Goal: Transaction & Acquisition: Purchase product/service

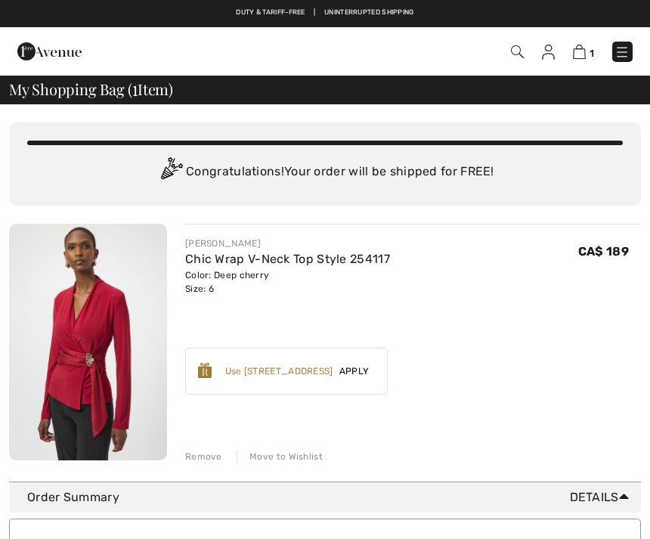
click at [302, 372] on div "Use 900 Avenue Rewards" at bounding box center [279, 371] width 108 height 14
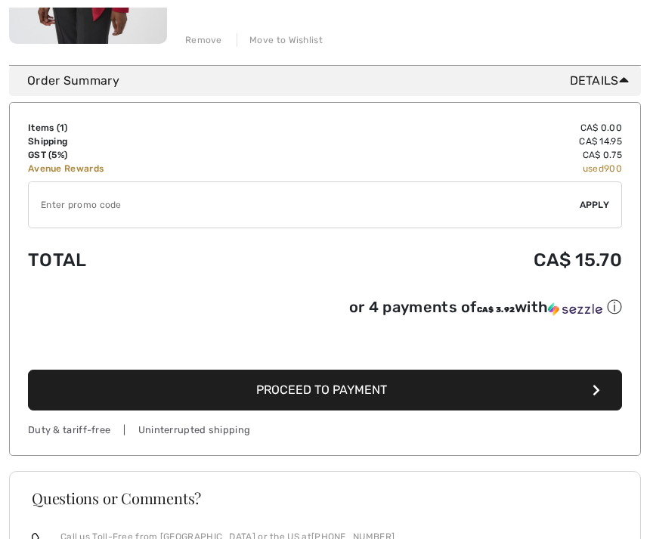
scroll to position [417, 0]
click at [346, 407] on button "Proceed to Payment" at bounding box center [325, 390] width 594 height 41
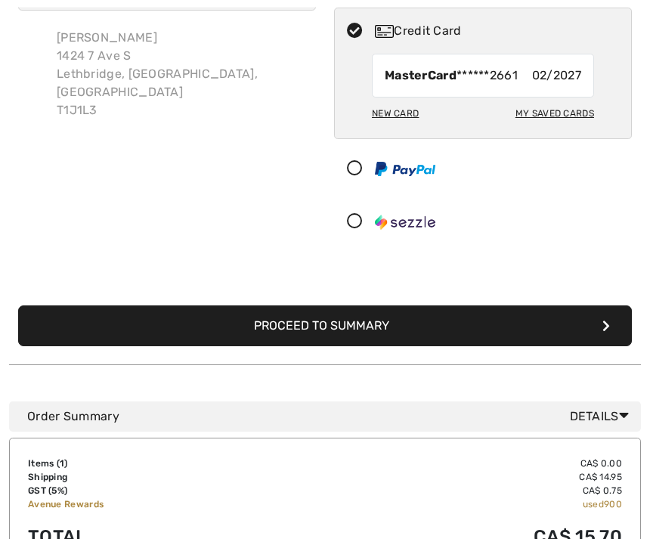
scroll to position [150, 0]
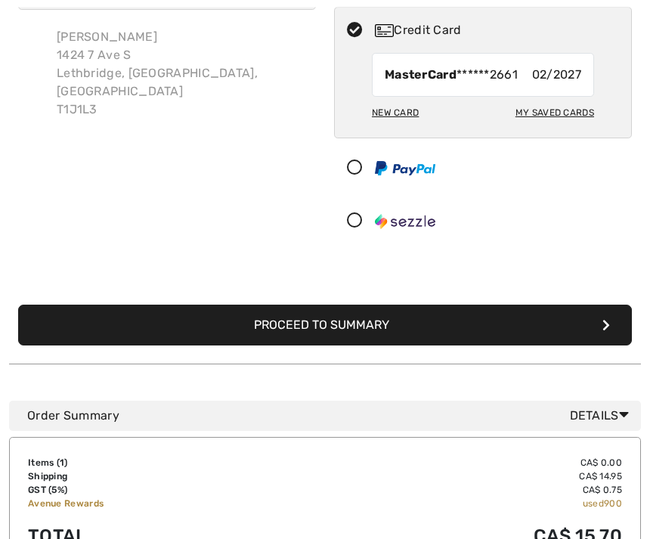
click at [352, 338] on button "Proceed to Summary" at bounding box center [325, 325] width 614 height 41
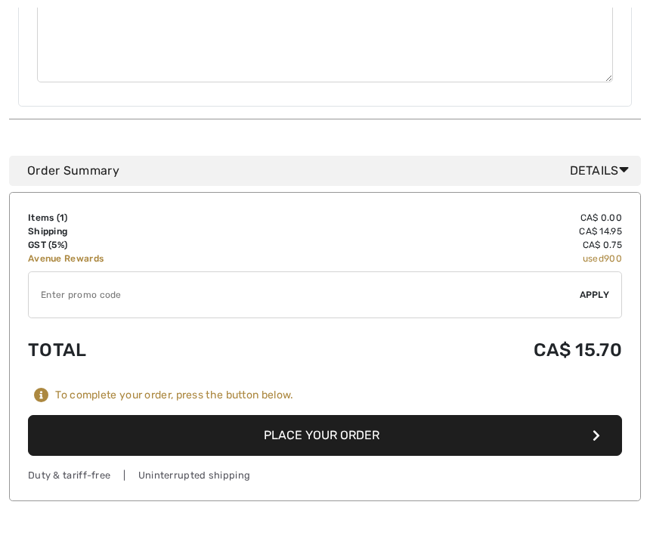
scroll to position [712, 0]
click at [343, 415] on button "Place Your Order" at bounding box center [325, 435] width 594 height 41
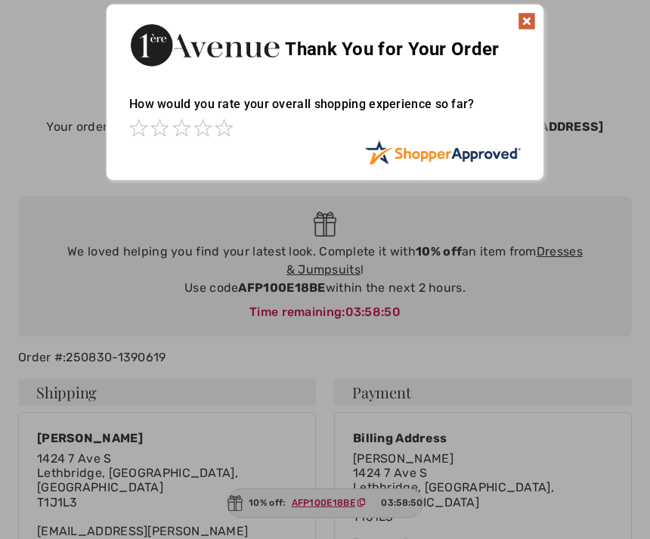
scroll to position [2, 0]
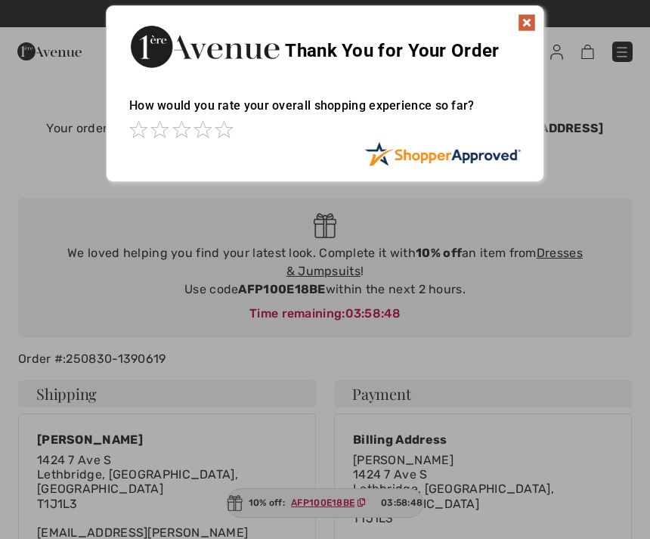
click at [526, 23] on img at bounding box center [527, 23] width 18 height 18
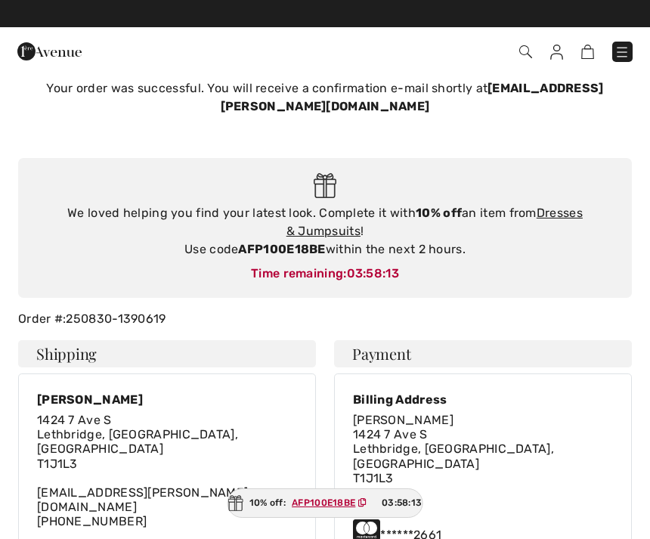
scroll to position [0, 0]
